Goal: Task Accomplishment & Management: Use online tool/utility

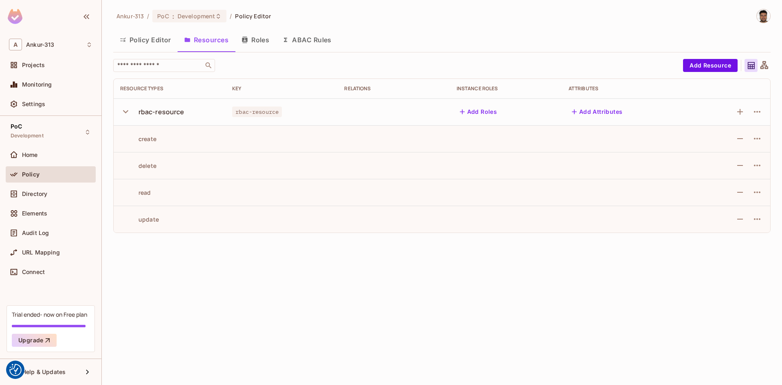
click at [596, 112] on button "Add Attributes" at bounding box center [596, 111] width 57 height 13
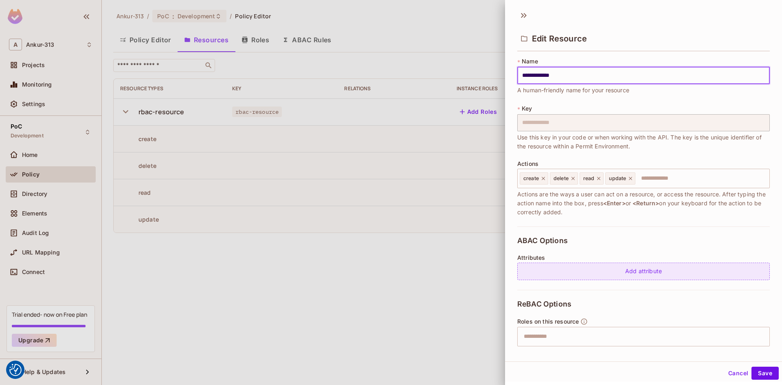
click at [645, 276] on div "Add attribute" at bounding box center [643, 272] width 252 height 18
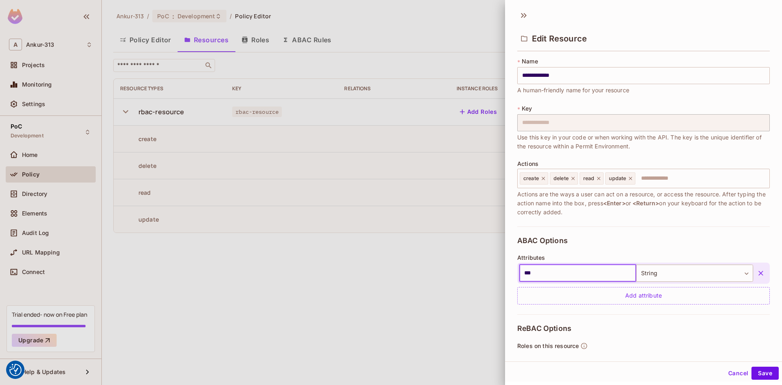
type input "***"
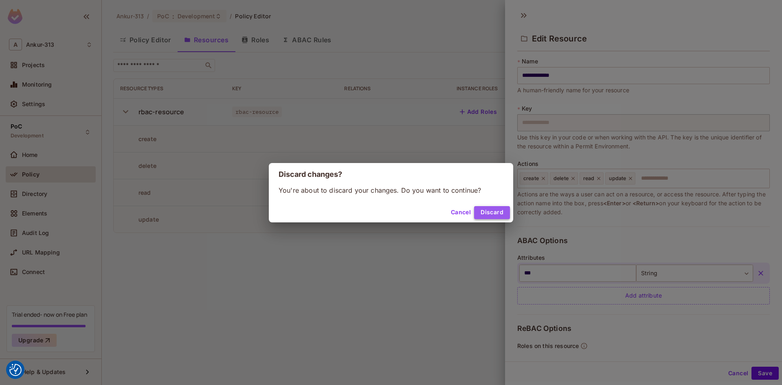
click at [490, 216] on button "Discard" at bounding box center [492, 212] width 36 height 13
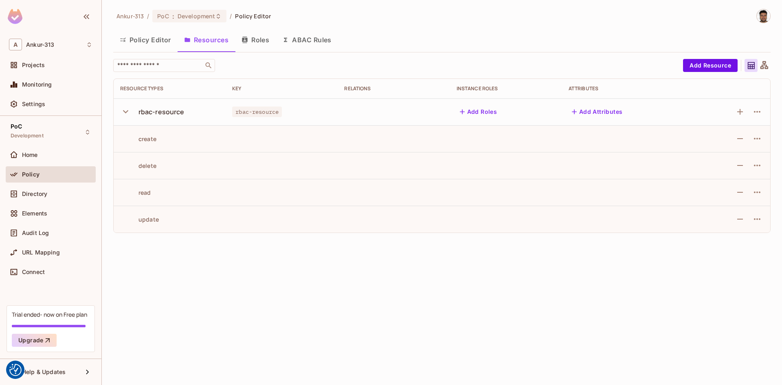
click at [266, 322] on div "Ankur-313 / PoC : Development / Policy Editor Policy Editor Resources Roles ABA…" at bounding box center [442, 192] width 680 height 385
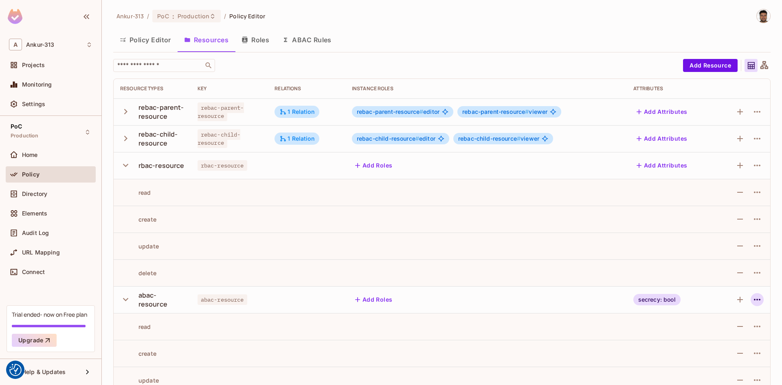
click at [755, 302] on icon "button" at bounding box center [757, 300] width 10 height 10
click at [717, 328] on div "Edit Resource" at bounding box center [721, 332] width 38 height 8
click at [761, 300] on icon "button" at bounding box center [757, 300] width 10 height 10
click at [710, 330] on div "Edit Resource" at bounding box center [721, 332] width 38 height 8
click at [755, 112] on icon "button" at bounding box center [757, 112] width 10 height 10
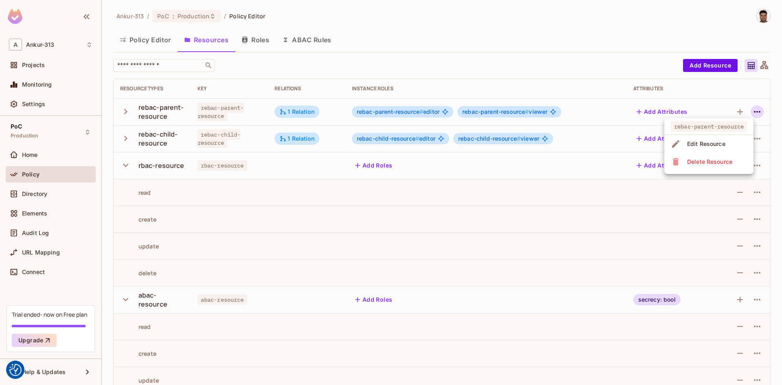
click at [522, 23] on div at bounding box center [391, 192] width 782 height 385
click at [294, 113] on div "1 Relation" at bounding box center [296, 111] width 35 height 7
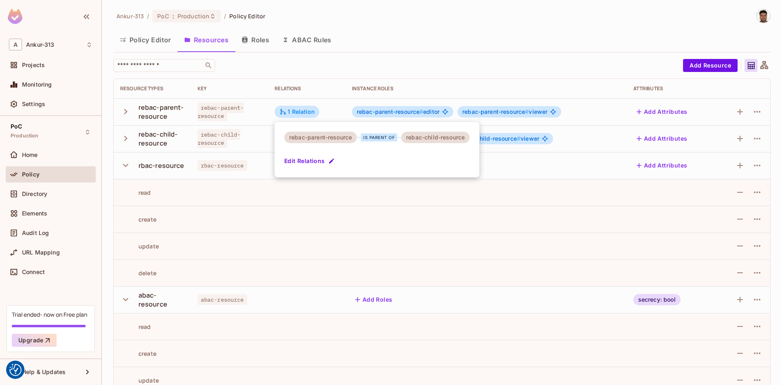
click at [407, 37] on div at bounding box center [391, 192] width 782 height 385
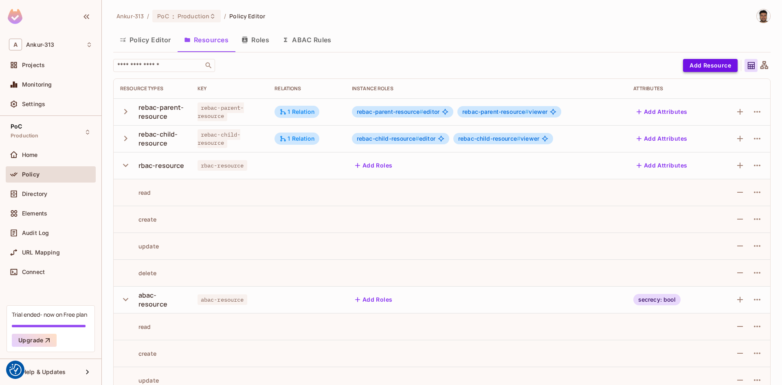
click at [705, 61] on button "Add Resource" at bounding box center [710, 65] width 55 height 13
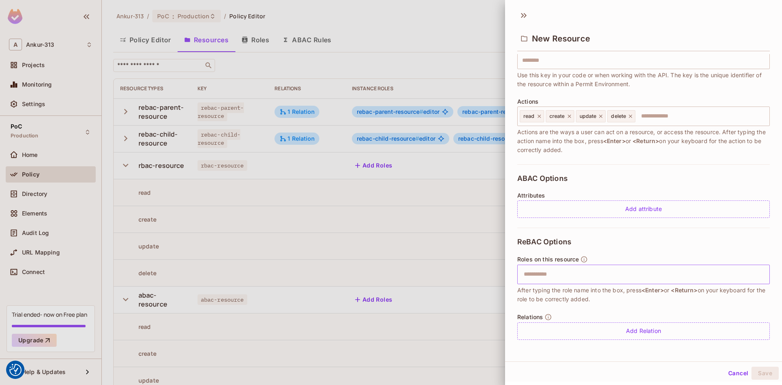
scroll to position [1, 0]
click at [652, 331] on div "Add Relation" at bounding box center [643, 331] width 252 height 18
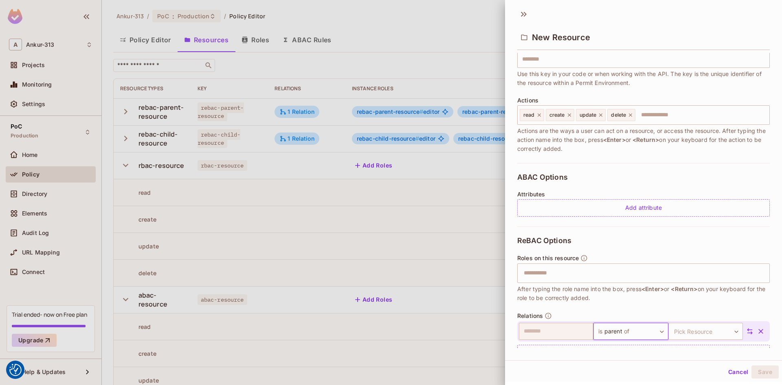
click at [740, 373] on button "Cancel" at bounding box center [738, 372] width 26 height 13
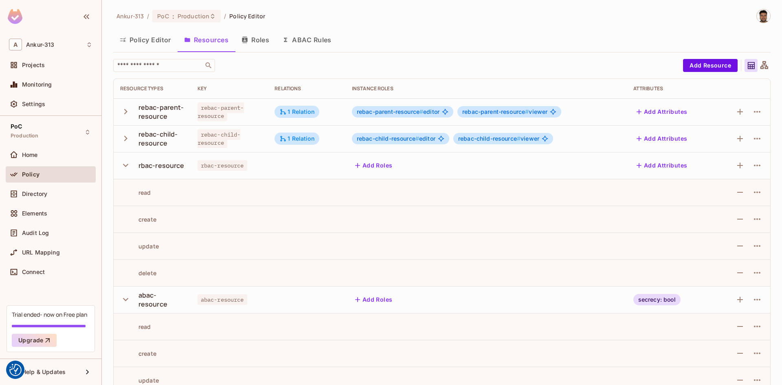
click at [124, 111] on icon "button" at bounding box center [125, 111] width 11 height 11
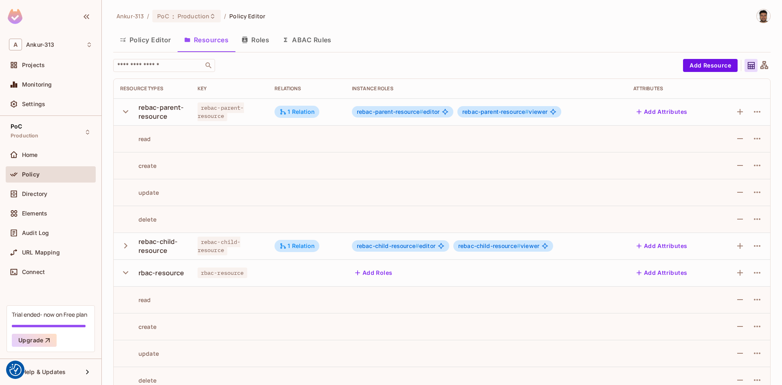
click at [122, 252] on button "button" at bounding box center [127, 246] width 14 height 18
click at [299, 116] on div "1 Relation" at bounding box center [296, 112] width 45 height 12
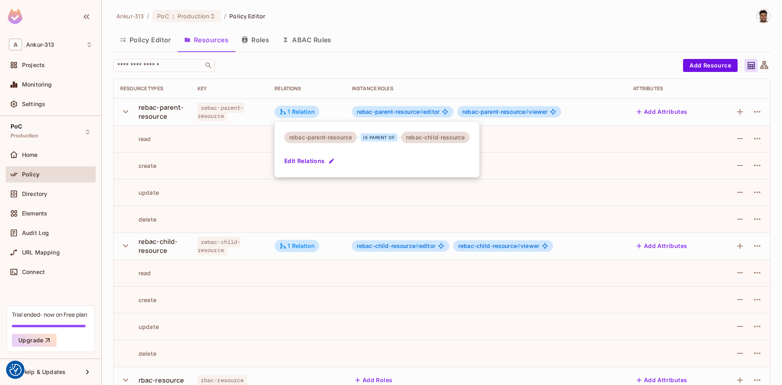
click at [410, 36] on div at bounding box center [391, 192] width 782 height 385
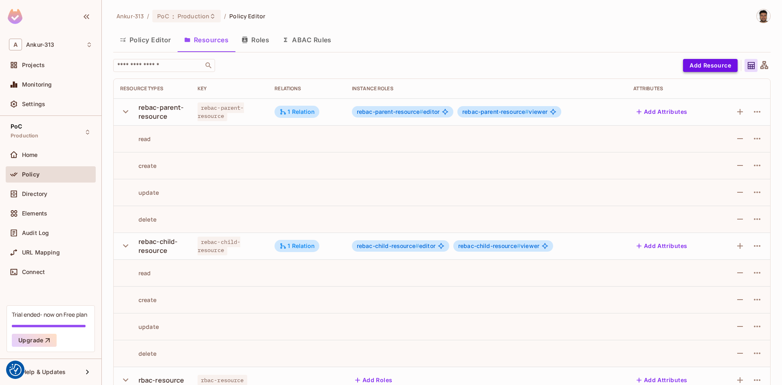
click at [692, 62] on button "Add Resource" at bounding box center [710, 65] width 55 height 13
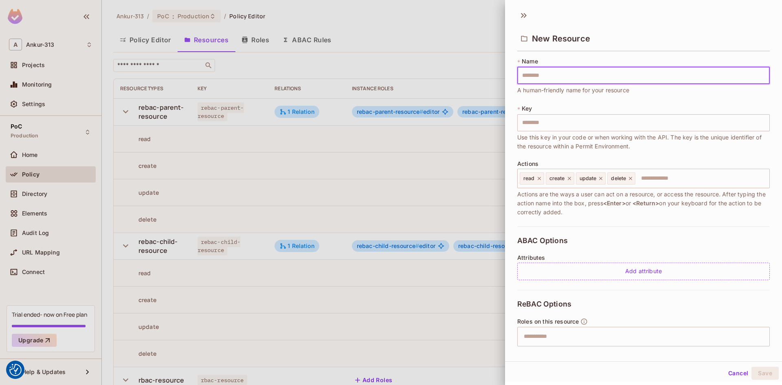
scroll to position [62, 0]
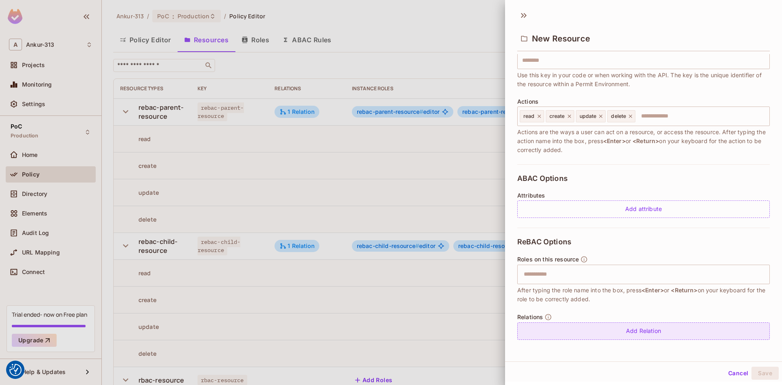
click at [643, 328] on div "Add Relation" at bounding box center [643, 332] width 252 height 18
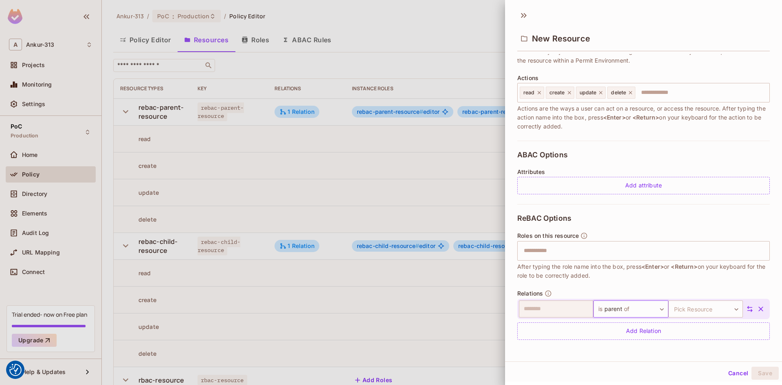
click at [622, 309] on body "We use cookies to enhance your browsing experience, serve personalized ads or c…" at bounding box center [391, 192] width 782 height 385
click at [734, 376] on div at bounding box center [391, 192] width 782 height 385
click at [734, 373] on button "Cancel" at bounding box center [738, 373] width 26 height 13
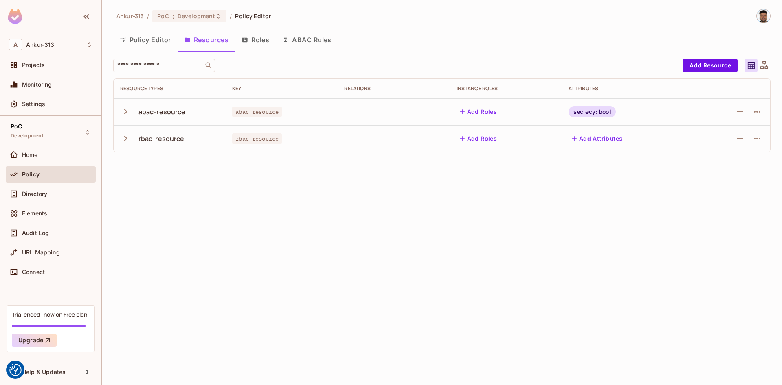
click at [125, 111] on icon "button" at bounding box center [125, 111] width 3 height 5
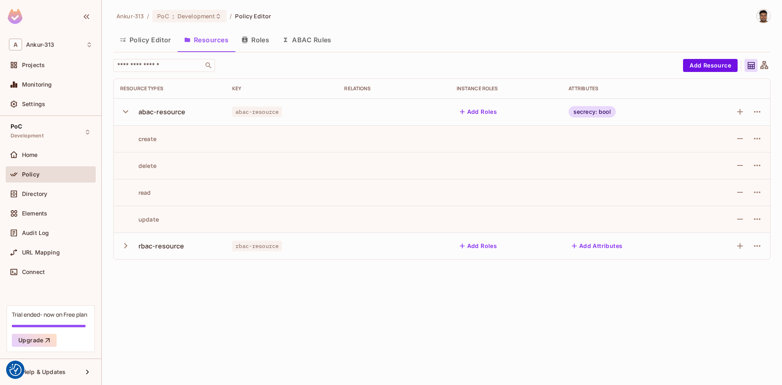
click at [125, 249] on icon "button" at bounding box center [125, 246] width 11 height 11
click at [125, 247] on icon "button" at bounding box center [125, 246] width 11 height 11
click at [760, 110] on icon "button" at bounding box center [757, 112] width 10 height 10
click at [721, 143] on div "Edit Resource" at bounding box center [721, 144] width 38 height 8
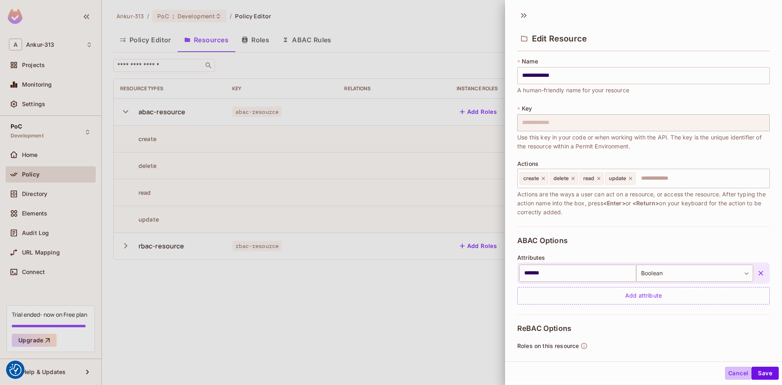
click at [730, 374] on button "Cancel" at bounding box center [738, 373] width 26 height 13
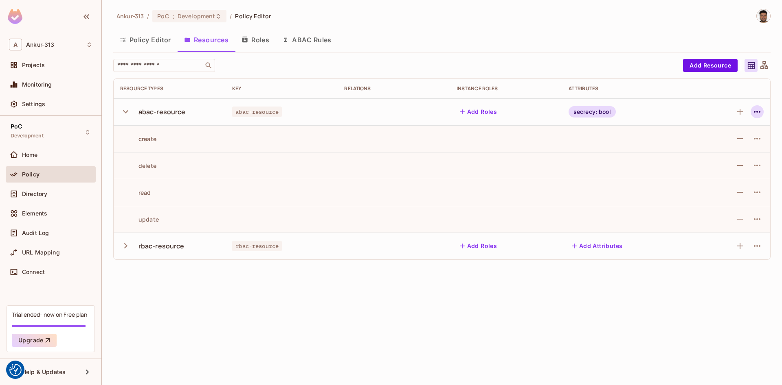
click at [753, 113] on icon "button" at bounding box center [757, 112] width 10 height 10
click at [715, 142] on div "Edit Resource" at bounding box center [721, 144] width 38 height 8
click at [757, 109] on icon "button" at bounding box center [757, 112] width 10 height 10
click at [710, 144] on div "Edit Resource" at bounding box center [721, 144] width 38 height 8
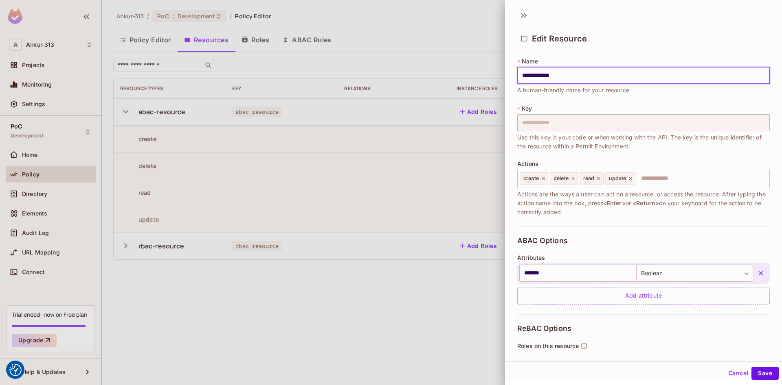
click at [736, 375] on button "Cancel" at bounding box center [738, 373] width 26 height 13
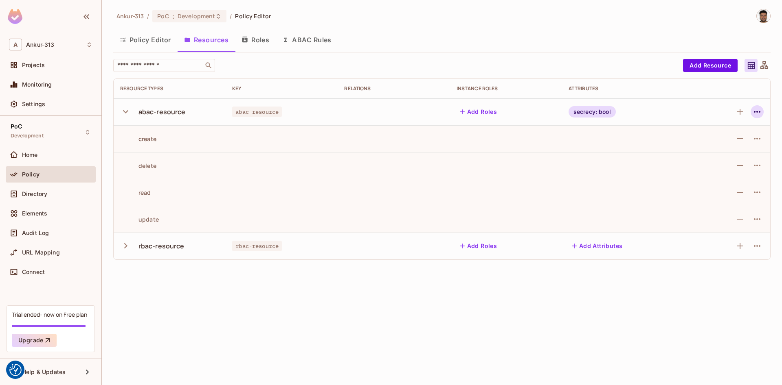
click at [756, 116] on icon "button" at bounding box center [757, 112] width 10 height 10
click at [591, 37] on div at bounding box center [391, 192] width 782 height 385
click at [738, 114] on icon "button" at bounding box center [740, 112] width 10 height 10
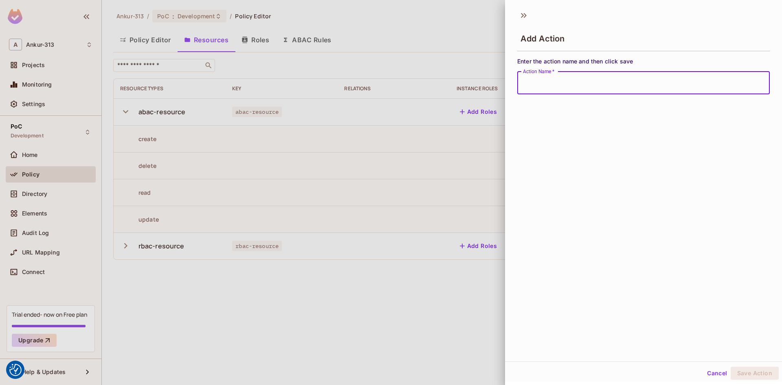
click at [431, 36] on div at bounding box center [391, 192] width 782 height 385
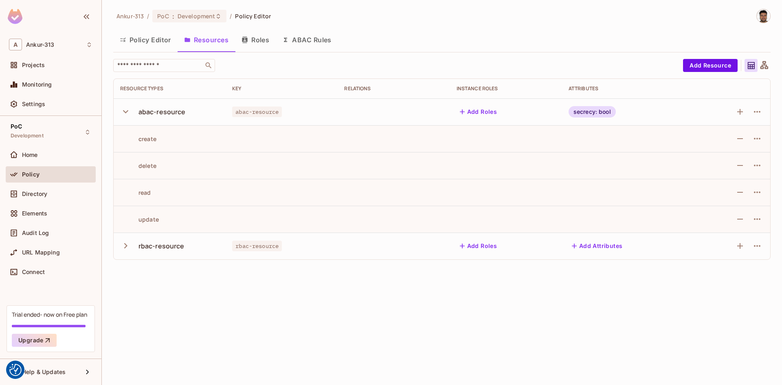
click at [253, 39] on button "Roles" at bounding box center [255, 40] width 41 height 20
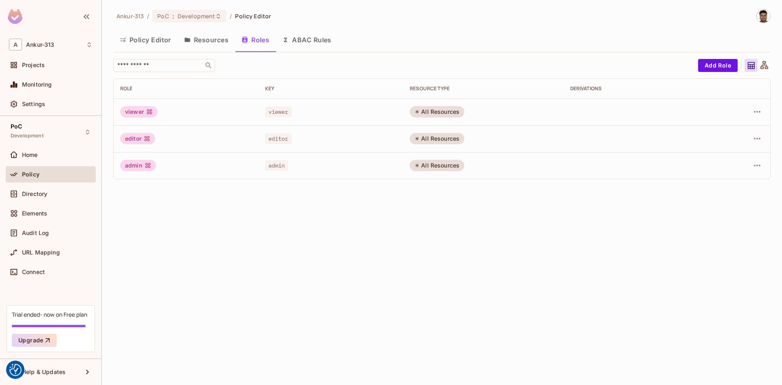
click at [210, 45] on button "Resources" at bounding box center [205, 40] width 57 height 20
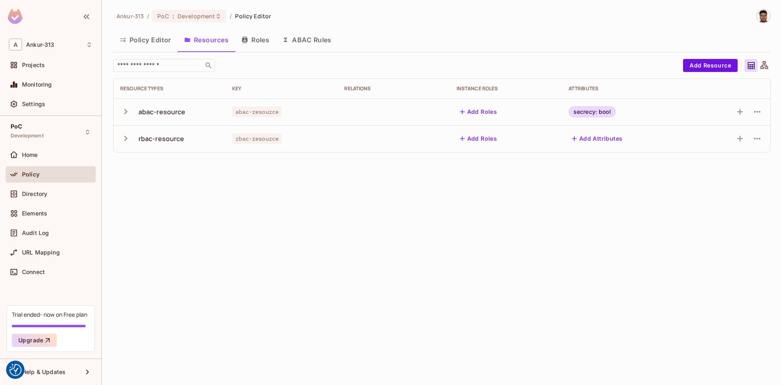
click at [157, 44] on button "Policy Editor" at bounding box center [145, 40] width 64 height 20
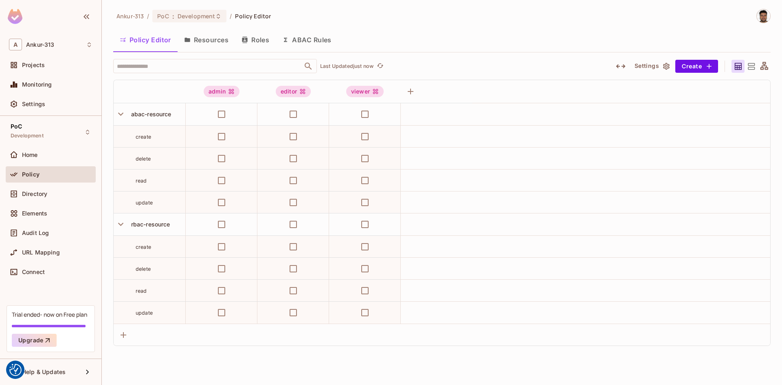
click at [212, 41] on button "Resources" at bounding box center [205, 40] width 57 height 20
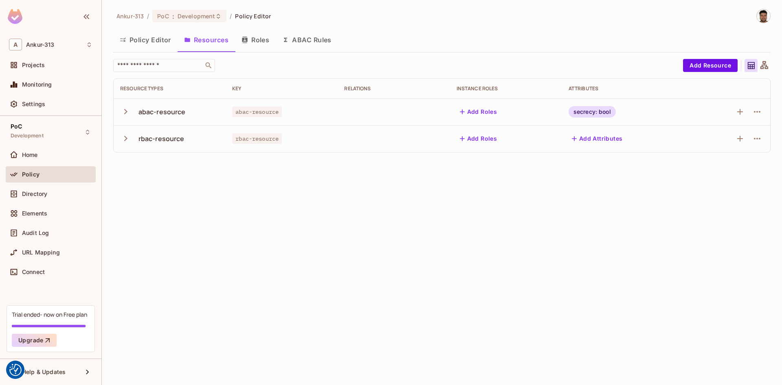
click at [216, 248] on div "Ankur-313 / PoC : Development / Policy Editor Policy Editor Resources Roles ABA…" at bounding box center [442, 192] width 680 height 385
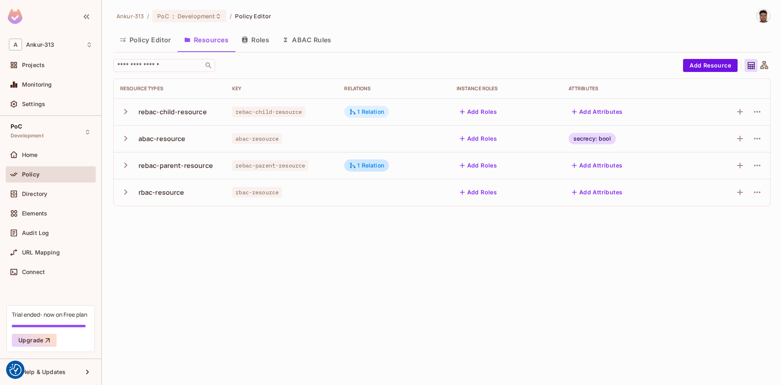
click at [367, 111] on div "1 Relation" at bounding box center [366, 111] width 35 height 7
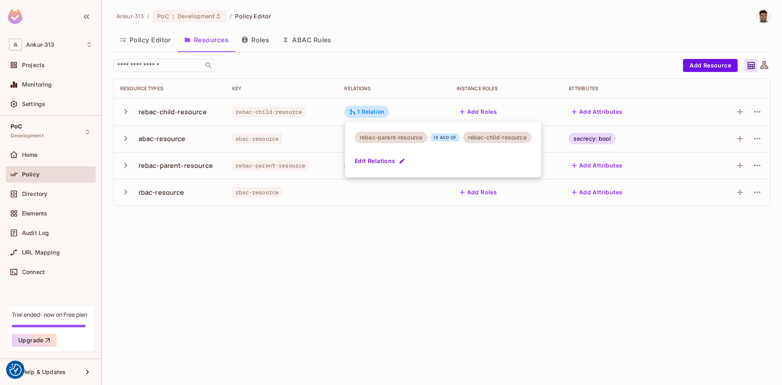
drag, startPoint x: 379, startPoint y: 111, endPoint x: 372, endPoint y: 113, distance: 7.2
click at [325, 308] on div at bounding box center [391, 192] width 782 height 385
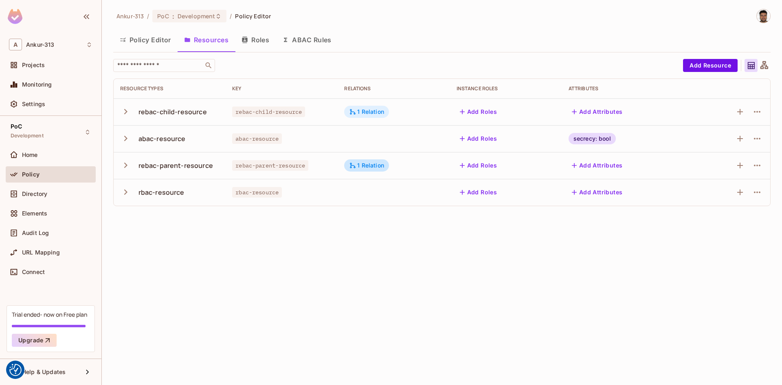
click at [367, 109] on div "1 Relation" at bounding box center [366, 111] width 35 height 7
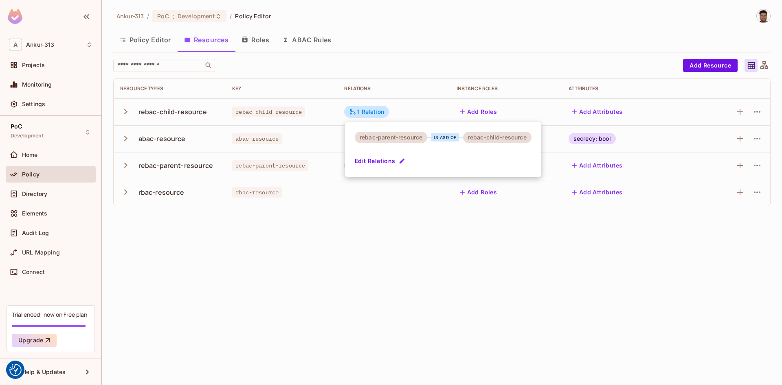
click at [279, 316] on div at bounding box center [391, 192] width 782 height 385
click at [178, 113] on div "rebac-child-resource" at bounding box center [172, 111] width 68 height 9
click at [125, 112] on icon "button" at bounding box center [125, 111] width 11 height 11
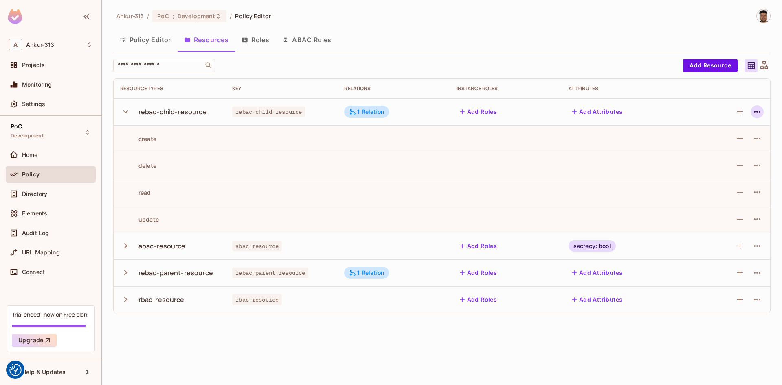
click at [762, 111] on button "button" at bounding box center [756, 111] width 13 height 13
click at [705, 145] on div "Edit Resource" at bounding box center [709, 144] width 38 height 8
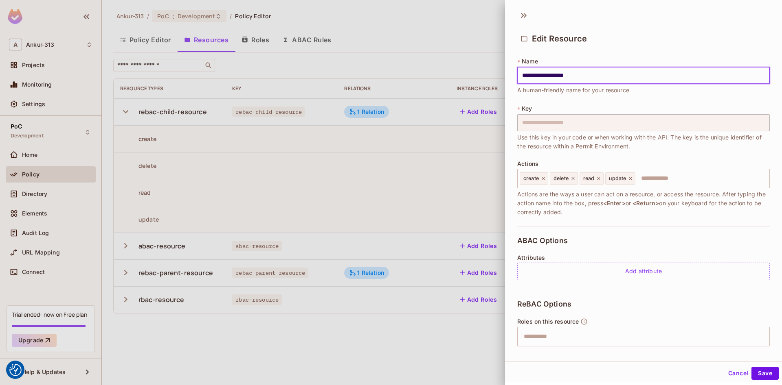
scroll to position [86, 0]
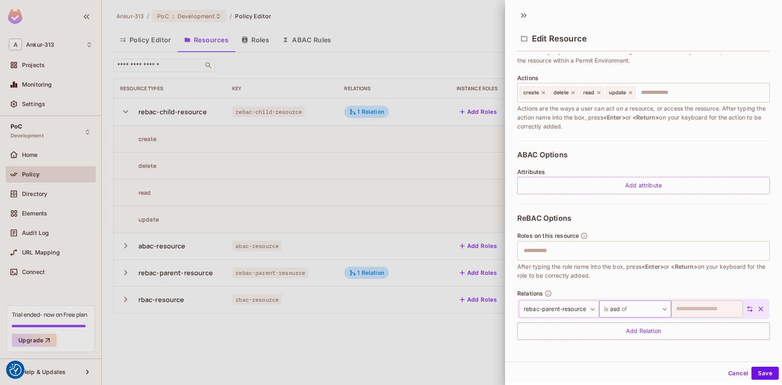
click at [632, 311] on body "We use cookies to enhance your browsing experience, serve personalized ads or c…" at bounding box center [391, 192] width 782 height 385
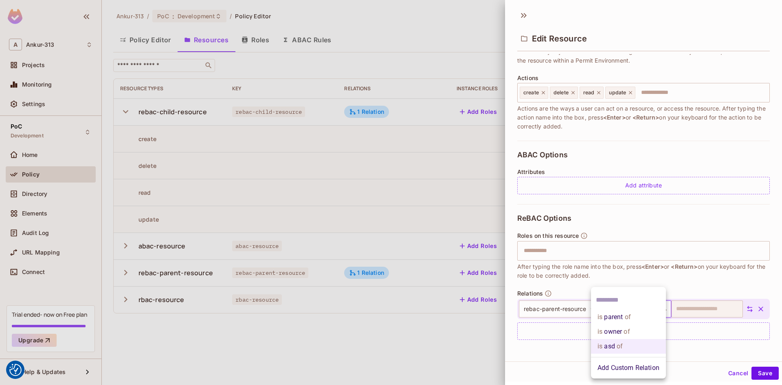
click at [619, 371] on li "Add Custom Relation" at bounding box center [628, 368] width 75 height 15
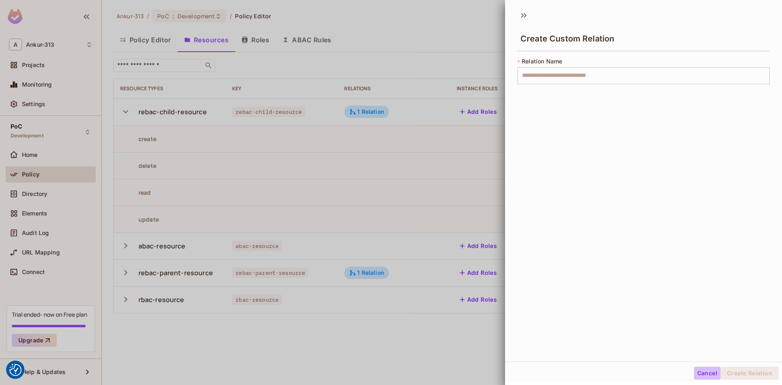
click at [699, 376] on button "Cancel" at bounding box center [707, 373] width 26 height 13
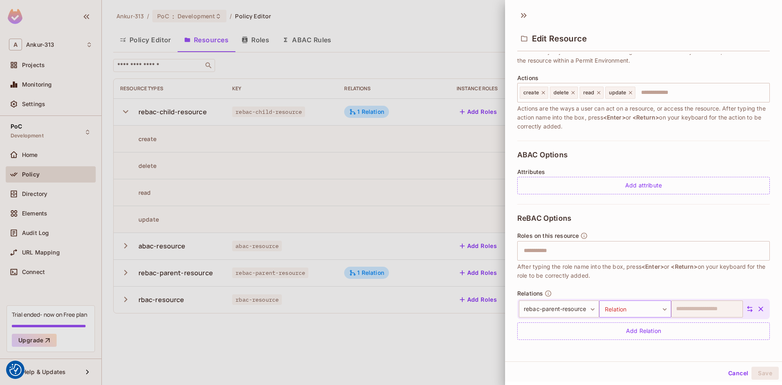
click at [662, 306] on body "We use cookies to enhance your browsing experience, serve personalized ads or c…" at bounding box center [391, 192] width 782 height 385
click at [187, 343] on div at bounding box center [391, 192] width 782 height 385
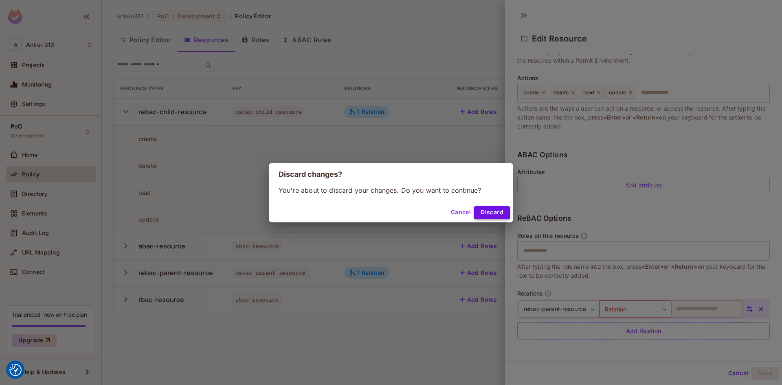
click at [490, 212] on button "Discard" at bounding box center [492, 212] width 36 height 13
